Goal: Task Accomplishment & Management: Use online tool/utility

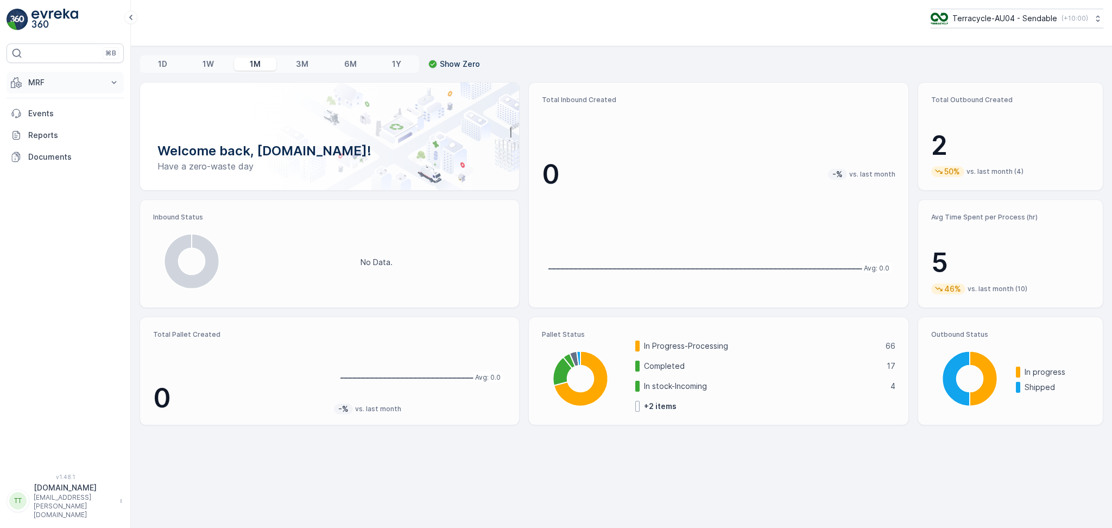
click at [60, 80] on p "MRF" at bounding box center [65, 82] width 74 height 11
click at [50, 130] on link "Pallet" at bounding box center [73, 131] width 100 height 15
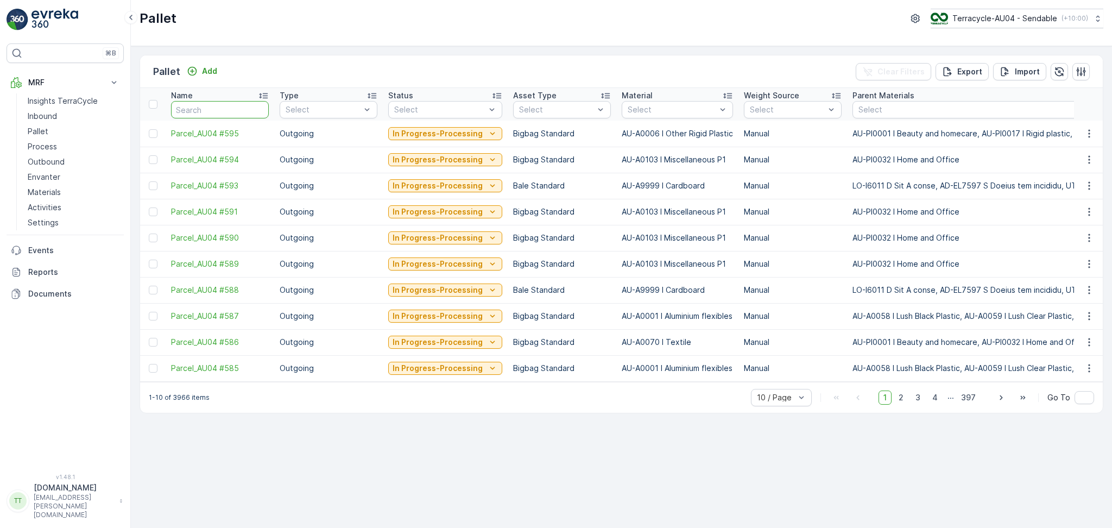
click at [200, 109] on input "text" at bounding box center [220, 109] width 98 height 17
type input "FD"
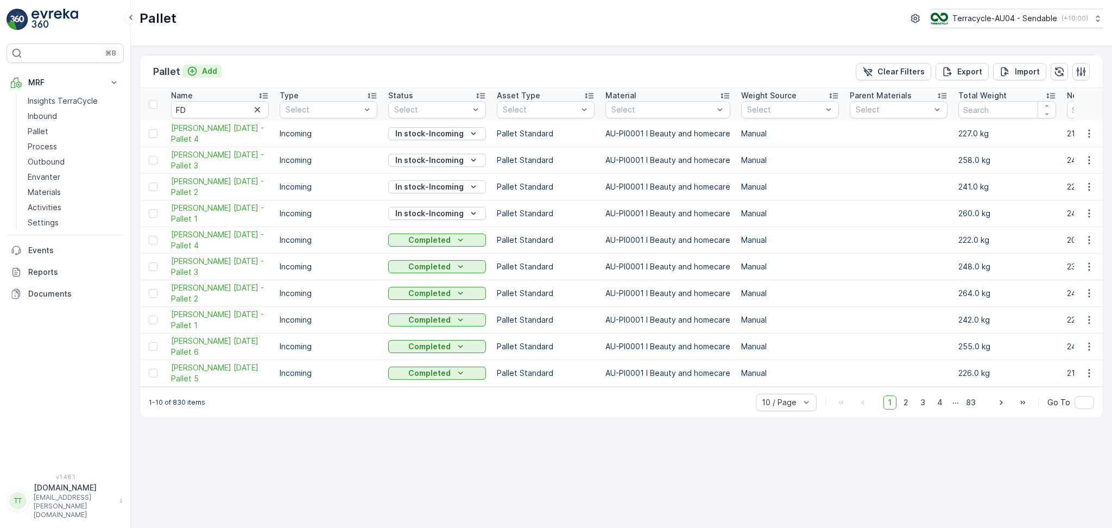
click at [210, 68] on p "Add" at bounding box center [209, 71] width 15 height 11
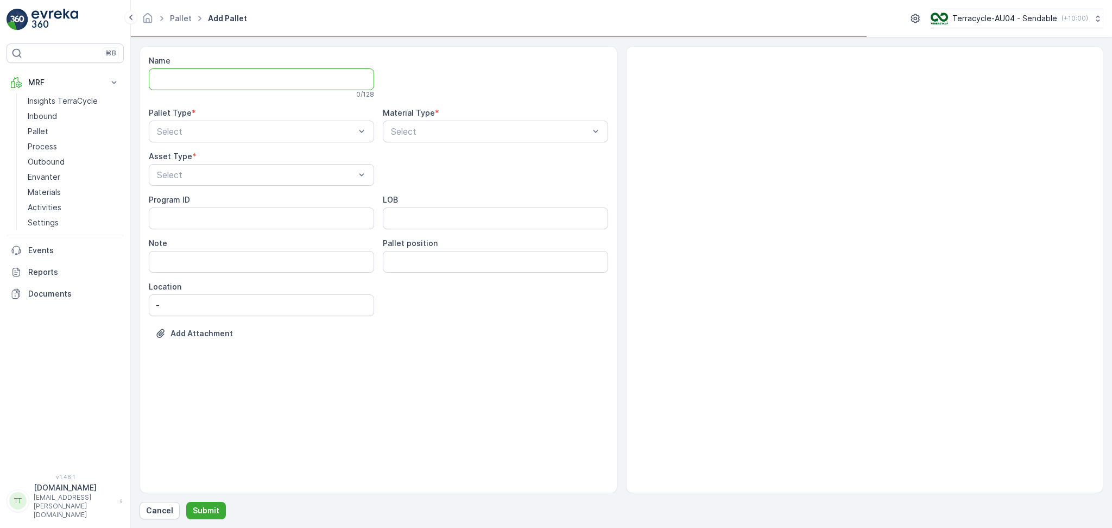
click at [210, 68] on input "Name" at bounding box center [261, 79] width 225 height 22
type input "[PERSON_NAME] [DATE] Pallet 1"
click at [250, 137] on div at bounding box center [256, 134] width 200 height 10
click at [247, 156] on div "Incoming" at bounding box center [261, 160] width 212 height 10
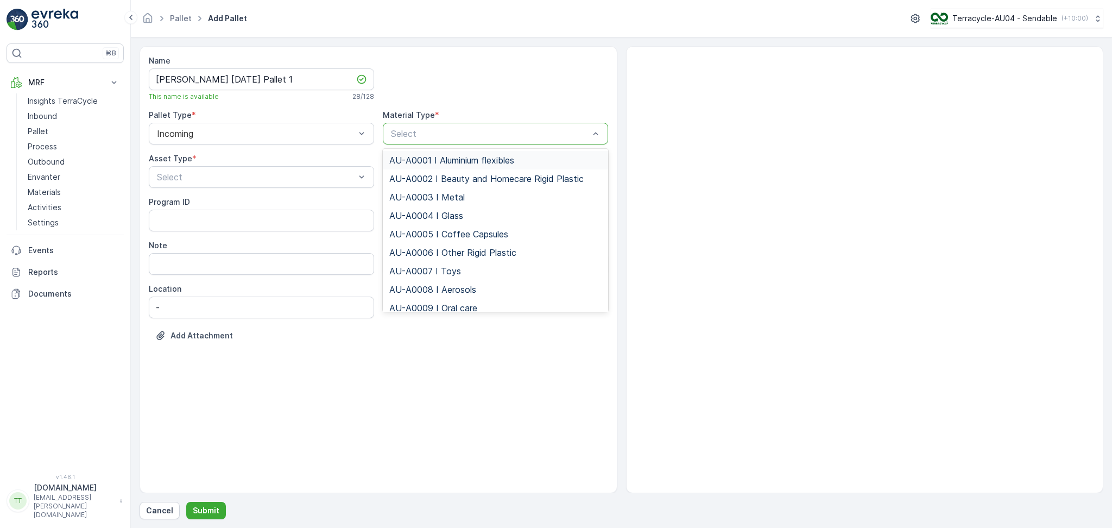
click at [428, 135] on div at bounding box center [490, 134] width 200 height 10
type input "0001"
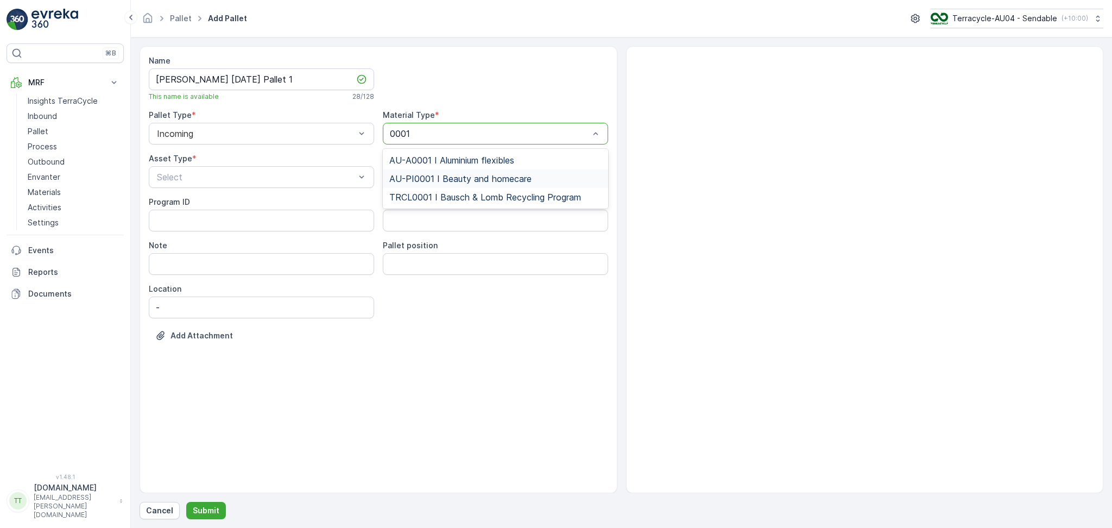
click at [444, 185] on div "AU-PI0001 I Beauty and homecare" at bounding box center [495, 178] width 225 height 18
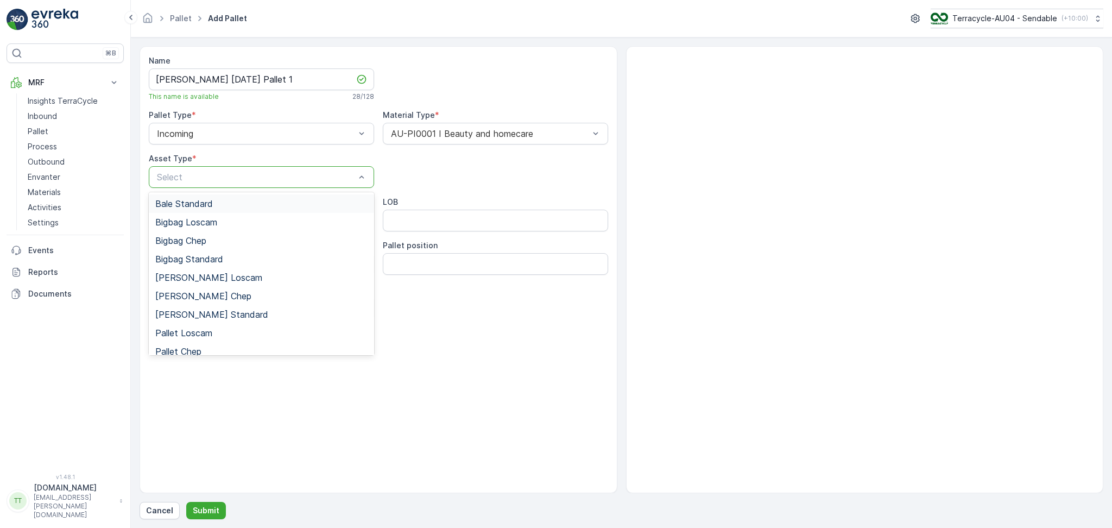
click at [273, 175] on div at bounding box center [256, 177] width 200 height 10
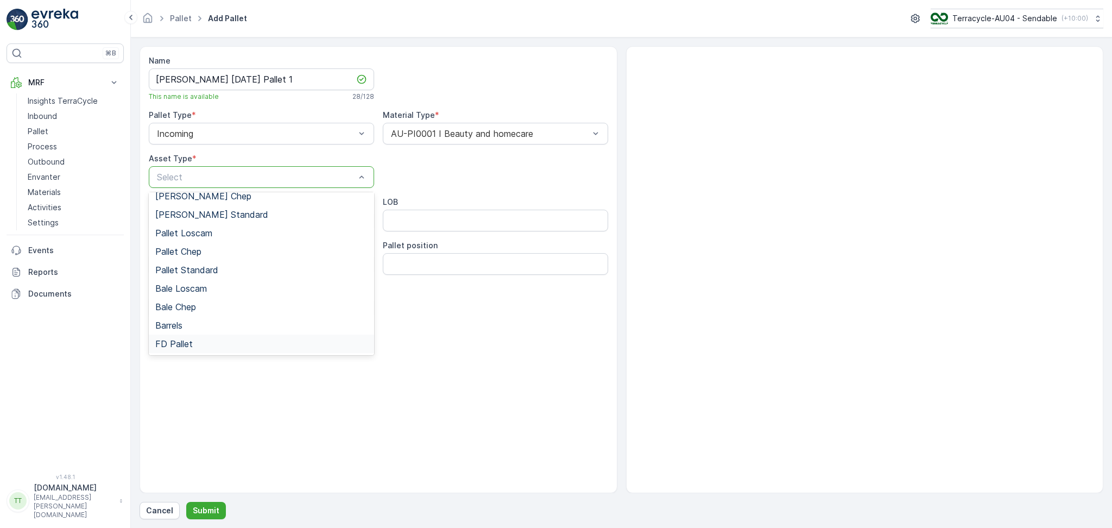
click at [233, 335] on div "FD Pallet" at bounding box center [261, 343] width 225 height 18
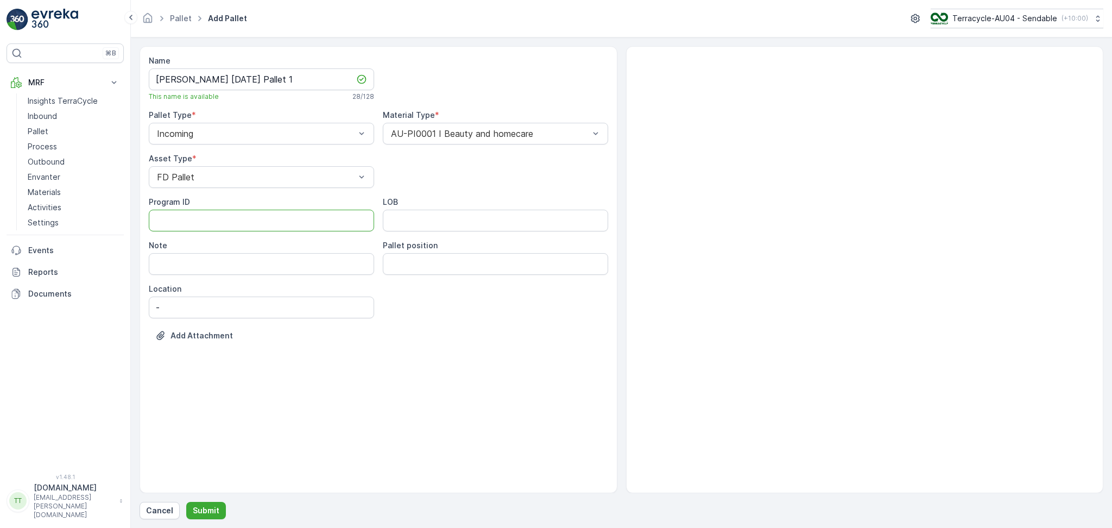
click at [238, 223] on ID "Program ID" at bounding box center [261, 221] width 225 height 22
type ID "1252"
click at [400, 221] on input "LOB" at bounding box center [495, 221] width 225 height 22
type input "FD"
click at [207, 508] on p "Submit" at bounding box center [206, 510] width 27 height 11
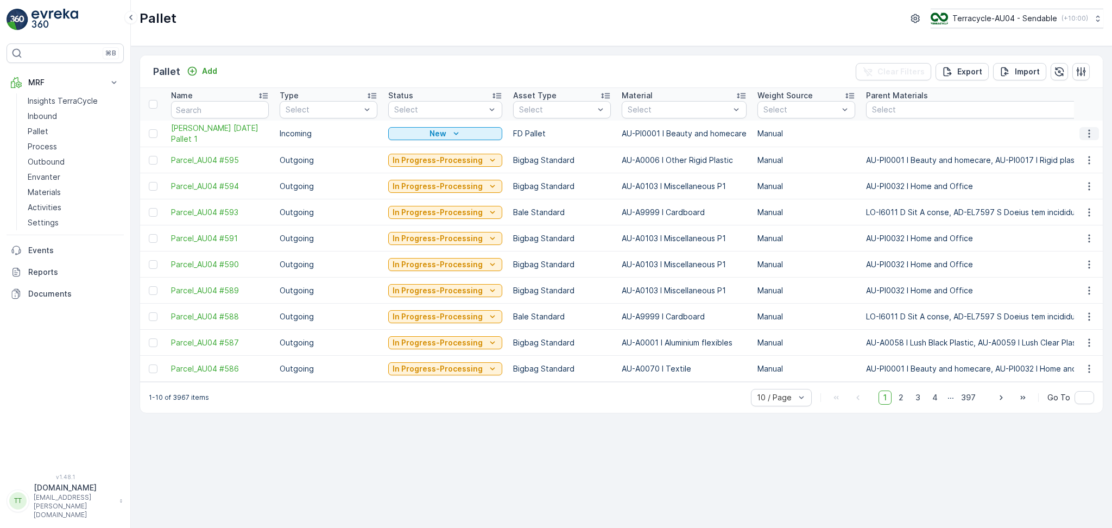
click at [1085, 133] on icon "button" at bounding box center [1089, 133] width 11 height 11
click at [1083, 179] on span "Duplicate Pallet" at bounding box center [1074, 179] width 58 height 11
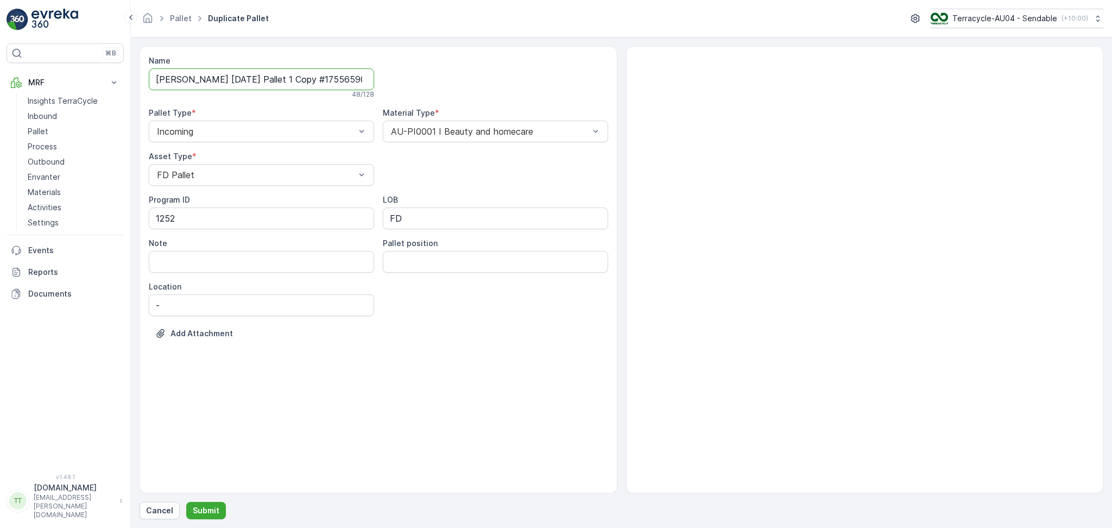
scroll to position [0, 17]
drag, startPoint x: 277, startPoint y: 80, endPoint x: 482, endPoint y: 79, distance: 205.3
click at [482, 79] on div "Name [PERSON_NAME] [DATE] Pallet 1 Copy #1755659062985 48 / 128 Pallet Type * I…" at bounding box center [378, 205] width 459 height 300
type input "[PERSON_NAME] [DATE] Pallet 2"
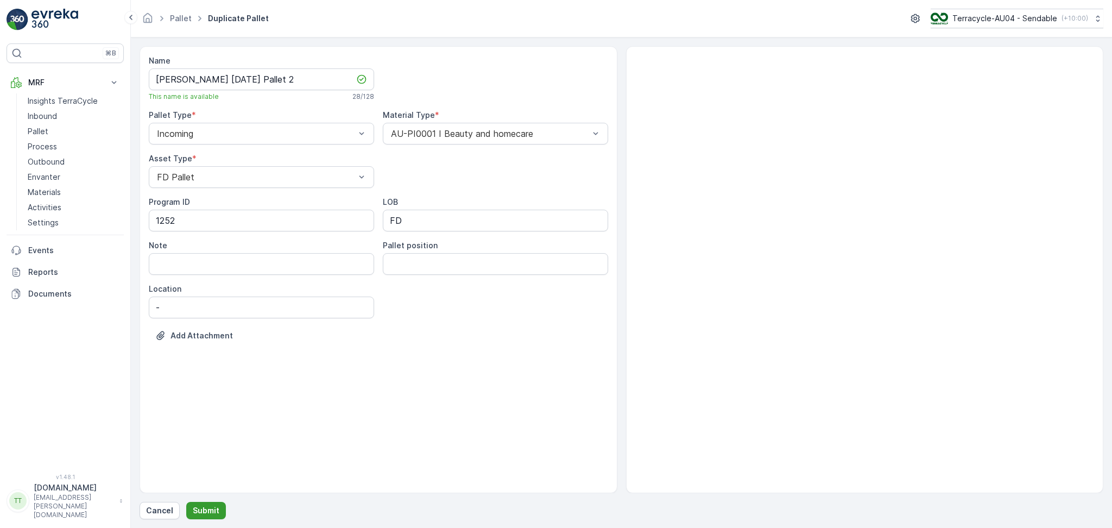
click at [207, 514] on p "Submit" at bounding box center [206, 510] width 27 height 11
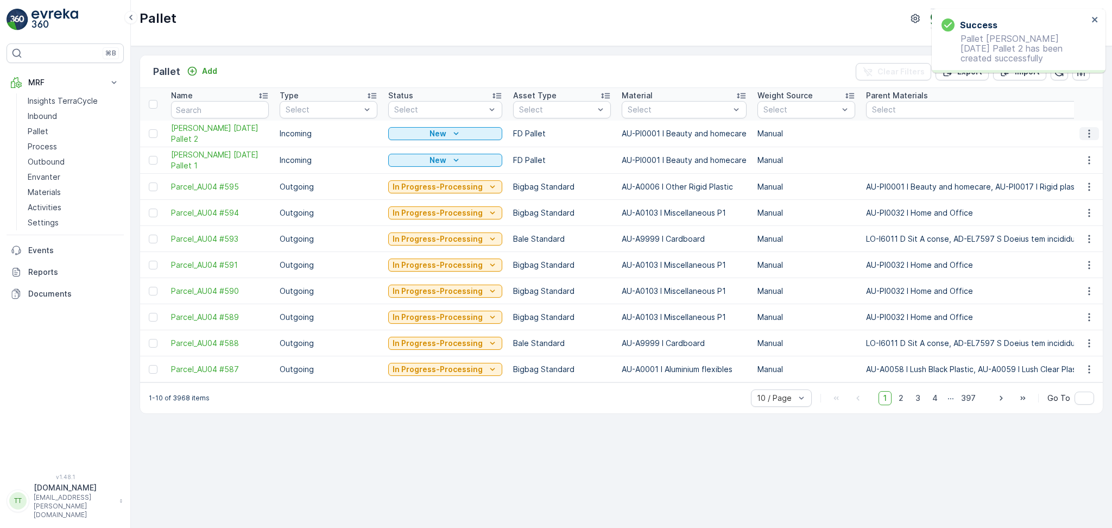
click at [1084, 130] on icon "button" at bounding box center [1089, 133] width 11 height 11
click at [1073, 184] on span "Duplicate Pallet" at bounding box center [1074, 179] width 58 height 11
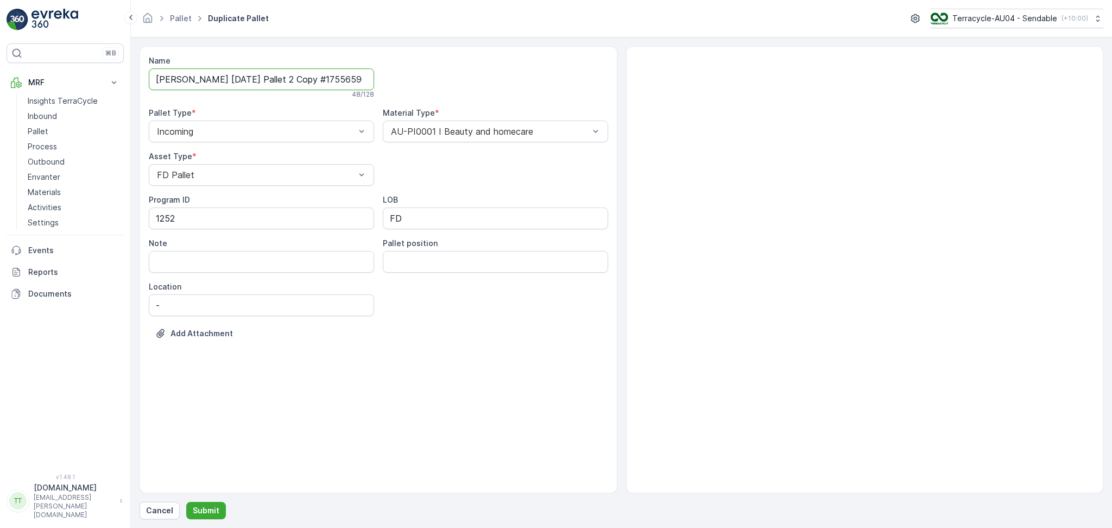
scroll to position [0, 18]
drag, startPoint x: 278, startPoint y: 80, endPoint x: 561, endPoint y: 74, distance: 283.5
click at [561, 74] on div "Name [PERSON_NAME] [DATE] Pallet 2 Copy #1755659074985 48 / 128 Pallet Type * I…" at bounding box center [378, 205] width 459 height 300
type input "[PERSON_NAME] [DATE] Pallet 3"
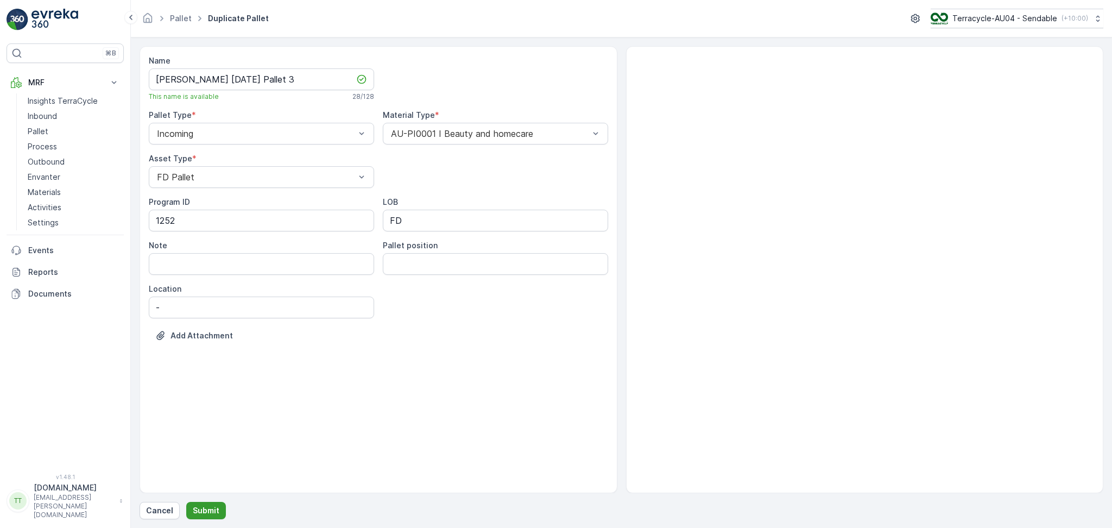
click at [210, 502] on button "Submit" at bounding box center [206, 510] width 40 height 17
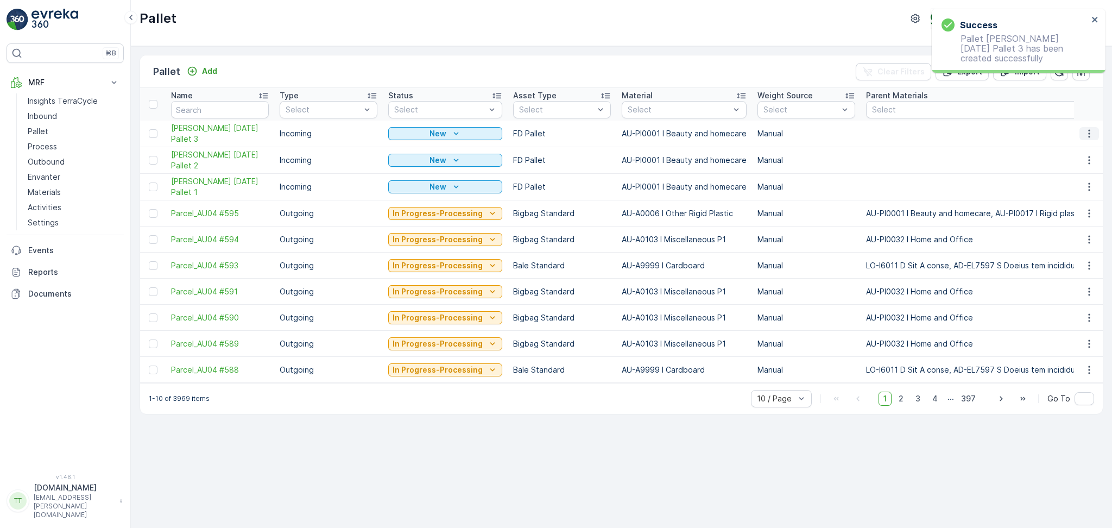
click at [1086, 132] on icon "button" at bounding box center [1089, 133] width 11 height 11
click at [1070, 184] on span "Duplicate Pallet" at bounding box center [1074, 179] width 58 height 11
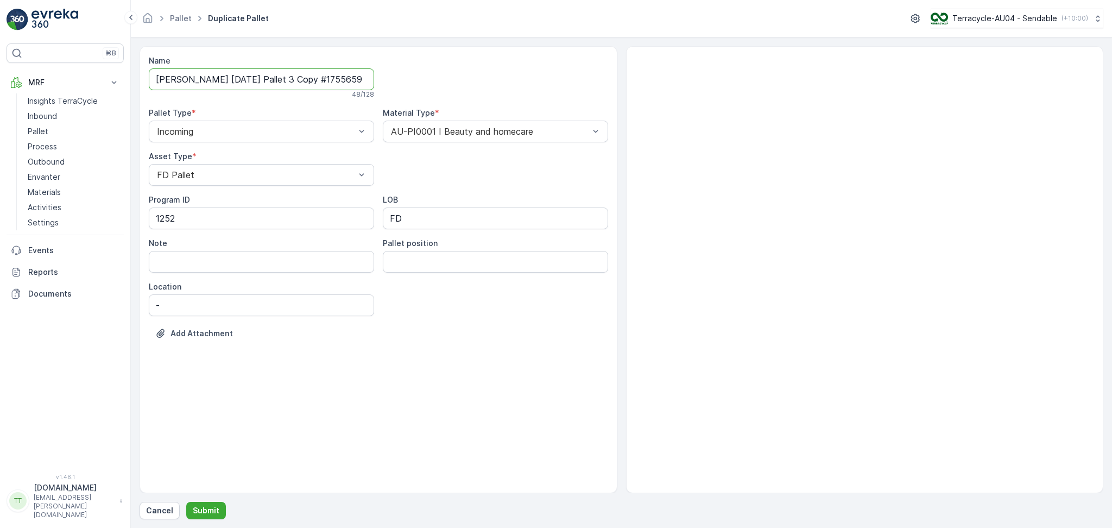
scroll to position [0, 20]
drag, startPoint x: 278, startPoint y: 80, endPoint x: 528, endPoint y: 78, distance: 249.8
click at [528, 78] on div "Name [PERSON_NAME] [DATE] Pallet 3 Copy #1755659086396 48 / 128 Pallet Type * I…" at bounding box center [378, 205] width 459 height 300
type input "[PERSON_NAME] [DATE] Pallet 4"
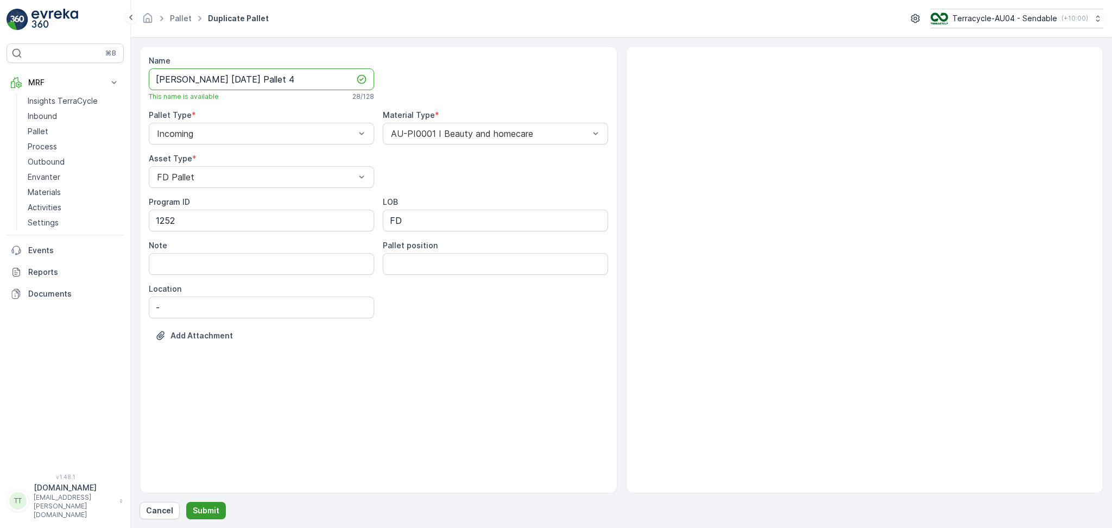
click at [217, 502] on button "Submit" at bounding box center [206, 510] width 40 height 17
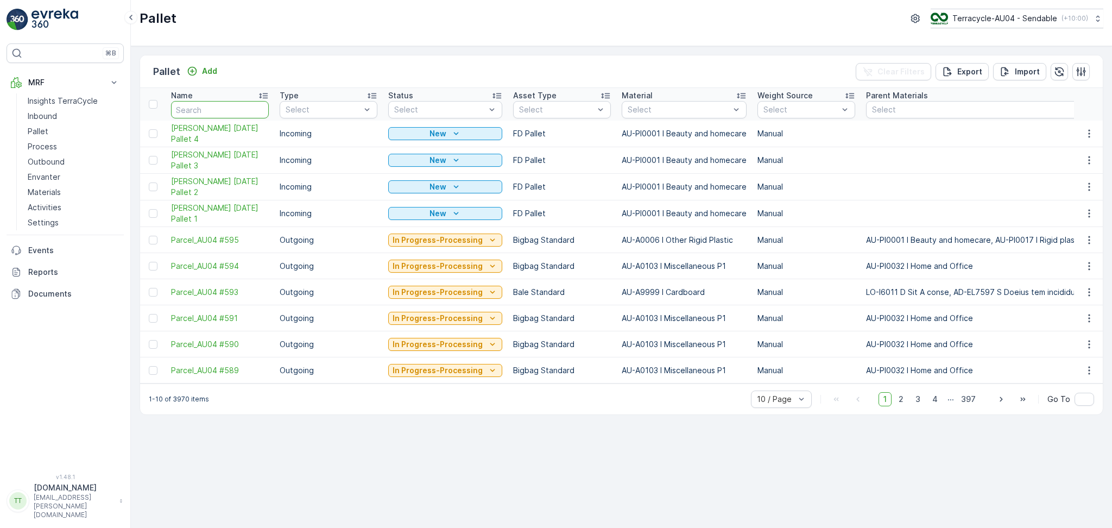
click at [233, 112] on input "text" at bounding box center [220, 109] width 98 height 17
type input "FD"
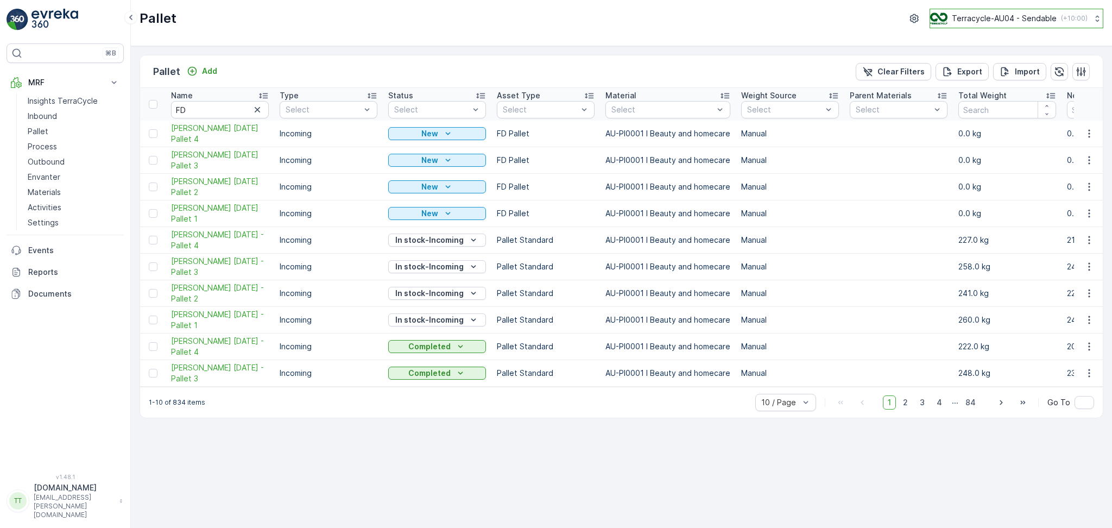
click at [959, 20] on p "Terracycle-AU04 - Sendable" at bounding box center [1004, 18] width 105 height 11
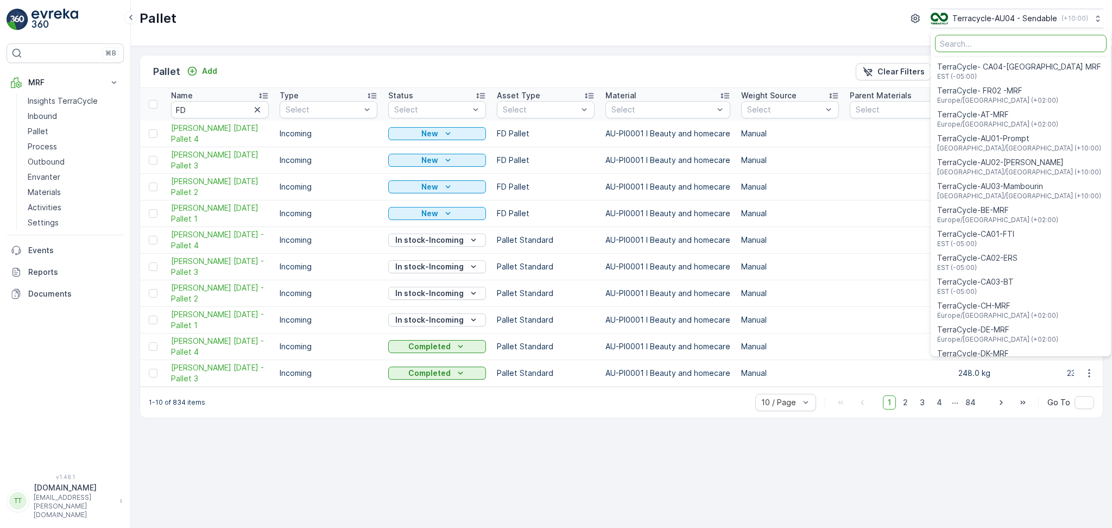
click at [1001, 49] on input "Menu" at bounding box center [1021, 43] width 172 height 17
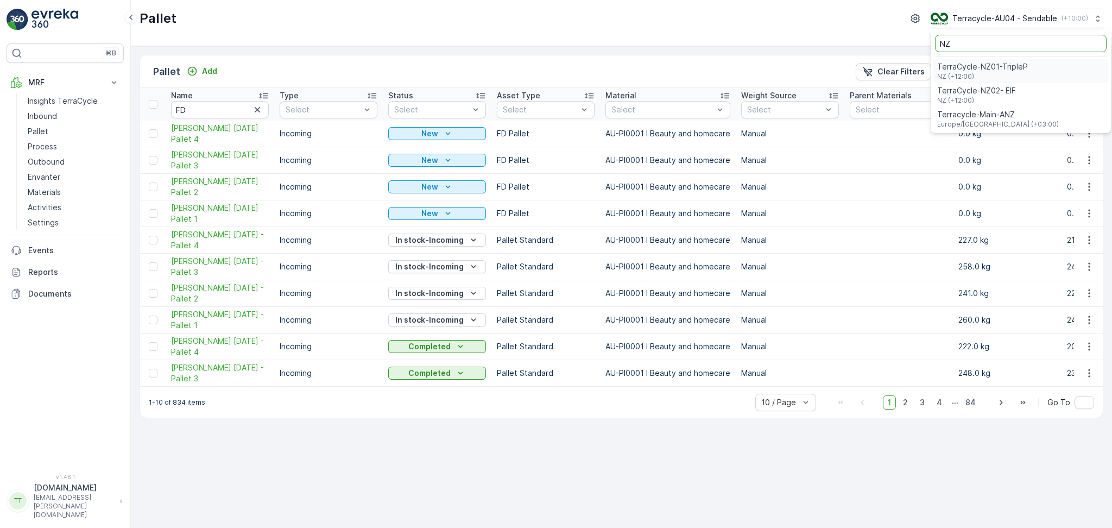
type input "NZ"
click at [998, 68] on span "TerraCycle-NZ01-TripleP" at bounding box center [982, 66] width 91 height 11
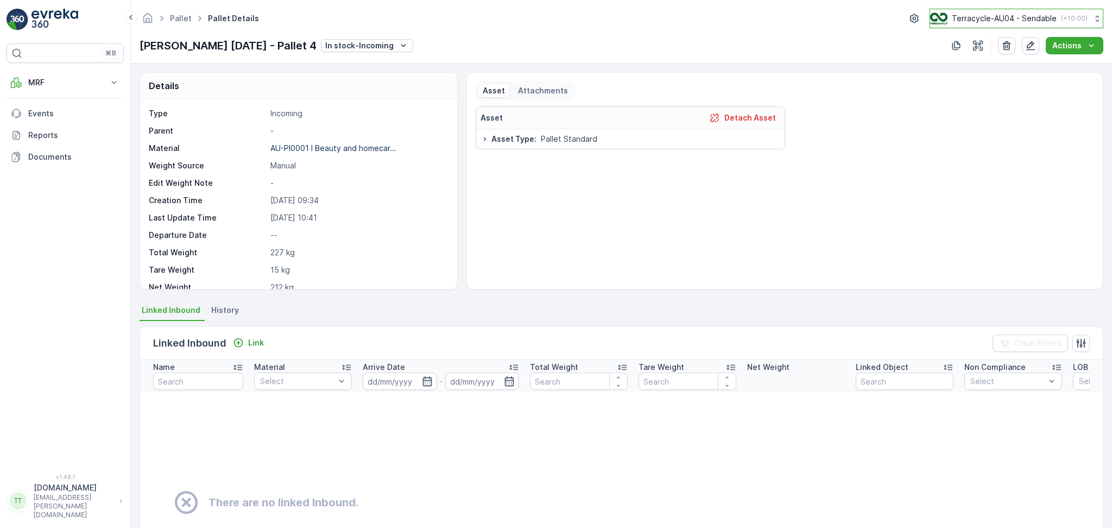
click at [962, 16] on p "Terracycle-AU04 - Sendable" at bounding box center [1004, 18] width 105 height 11
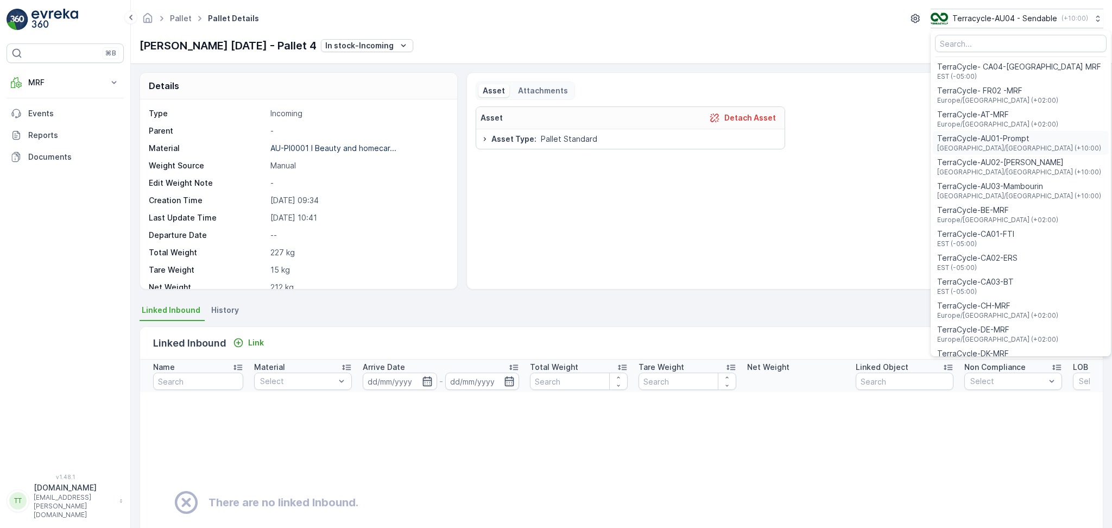
click at [1033, 143] on div "TerraCycle-AU01-Prompt [GEOGRAPHIC_DATA]/[GEOGRAPHIC_DATA] (+10:00)" at bounding box center [1021, 143] width 176 height 24
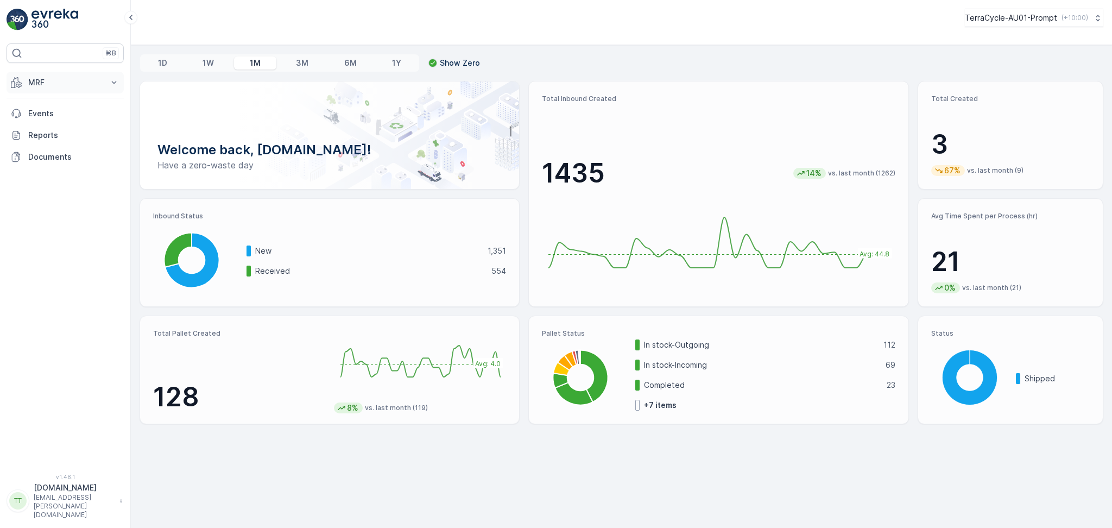
click at [91, 86] on p "MRF" at bounding box center [65, 82] width 74 height 11
click at [75, 132] on link "Pallet" at bounding box center [73, 131] width 100 height 15
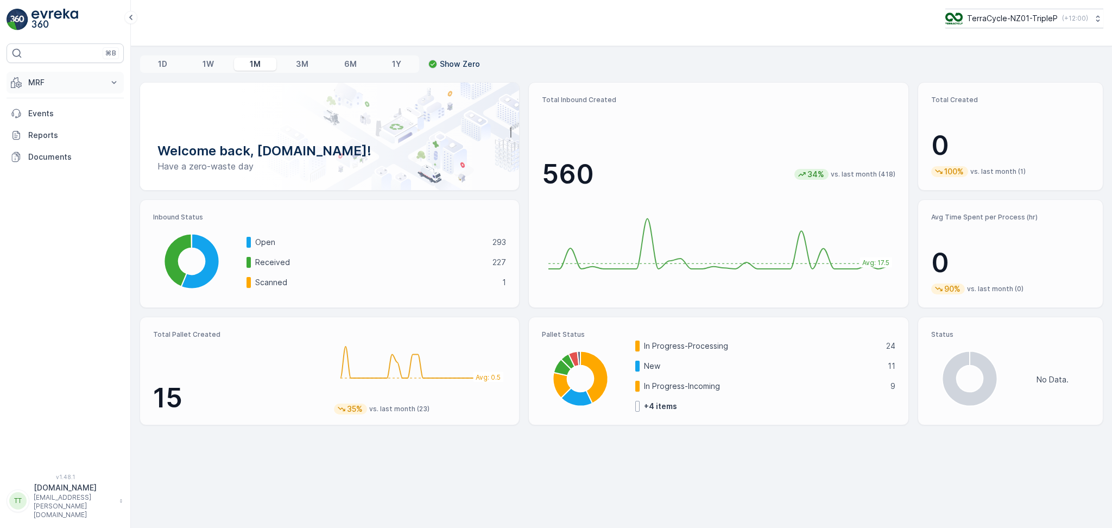
click at [80, 75] on button "MRF" at bounding box center [65, 83] width 117 height 22
click at [61, 132] on link "Pallet" at bounding box center [73, 131] width 100 height 15
